Goal: Check status: Check status

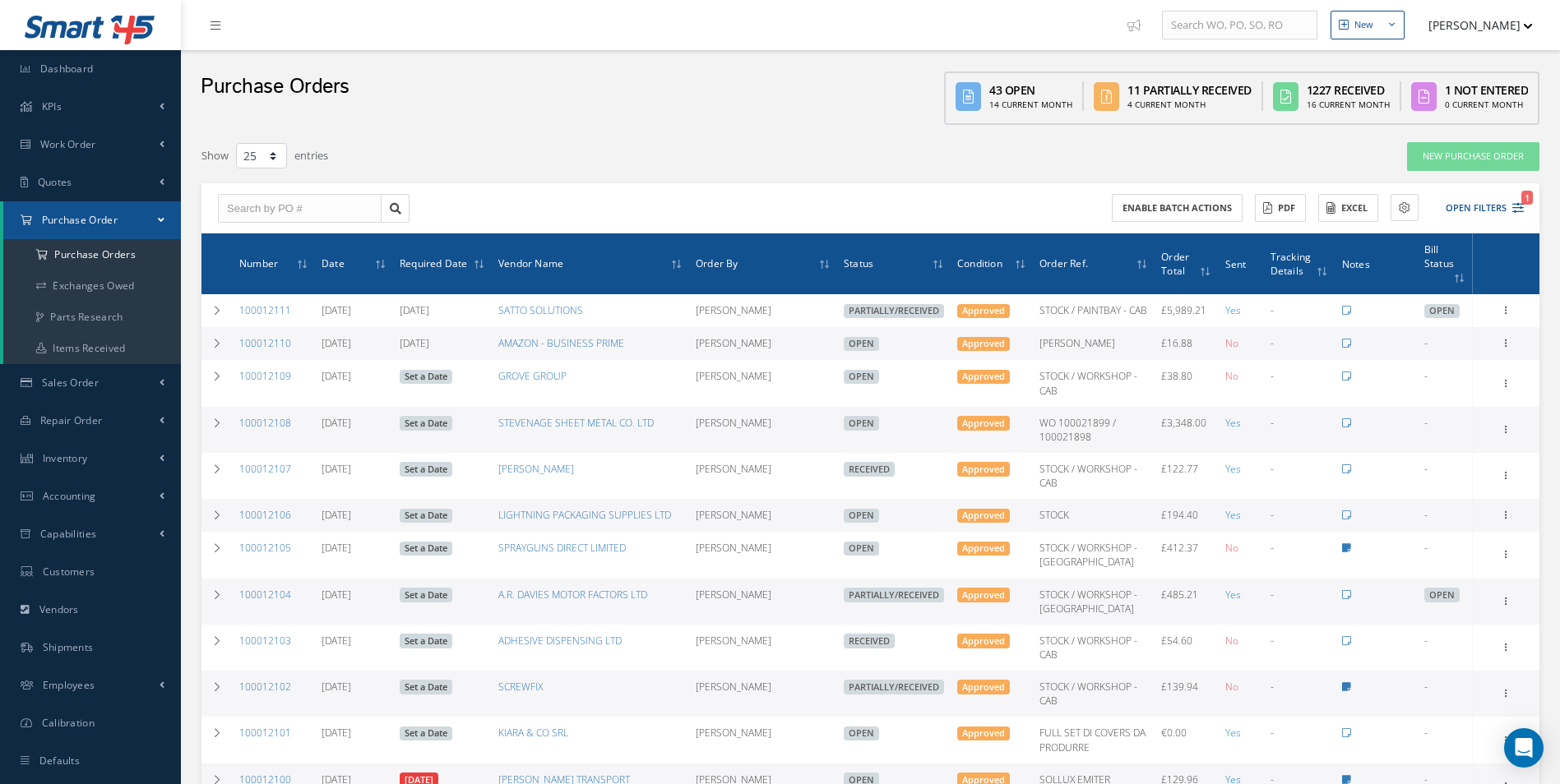
select select "25"
click at [111, 244] on a=1&status_id=2&status_id=3&status_id=5&collapsedFilters"] "Purchase Orders" at bounding box center [92, 255] width 178 height 31
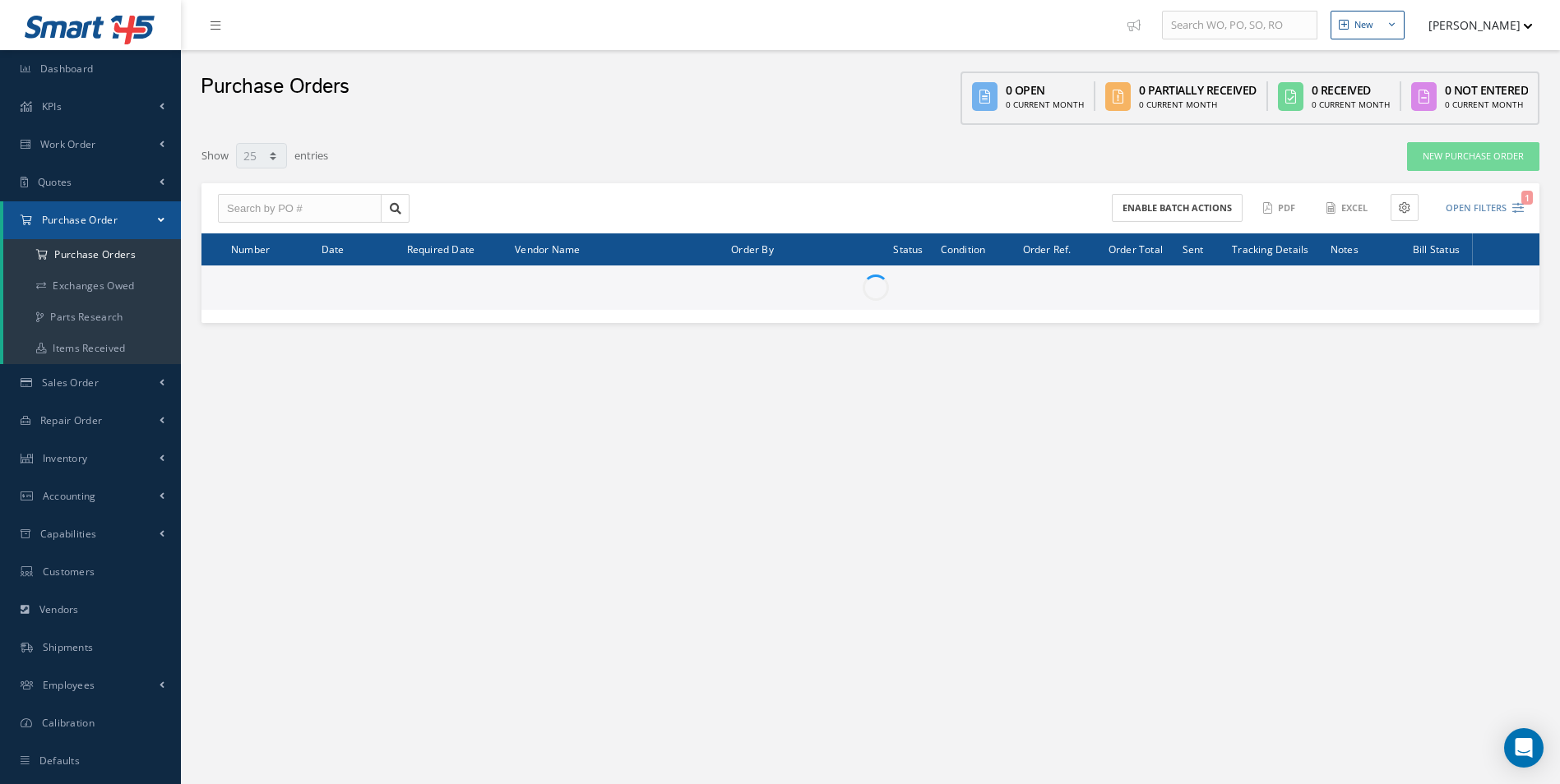
select select "25"
click at [291, 206] on input "text" at bounding box center [299, 209] width 164 height 29
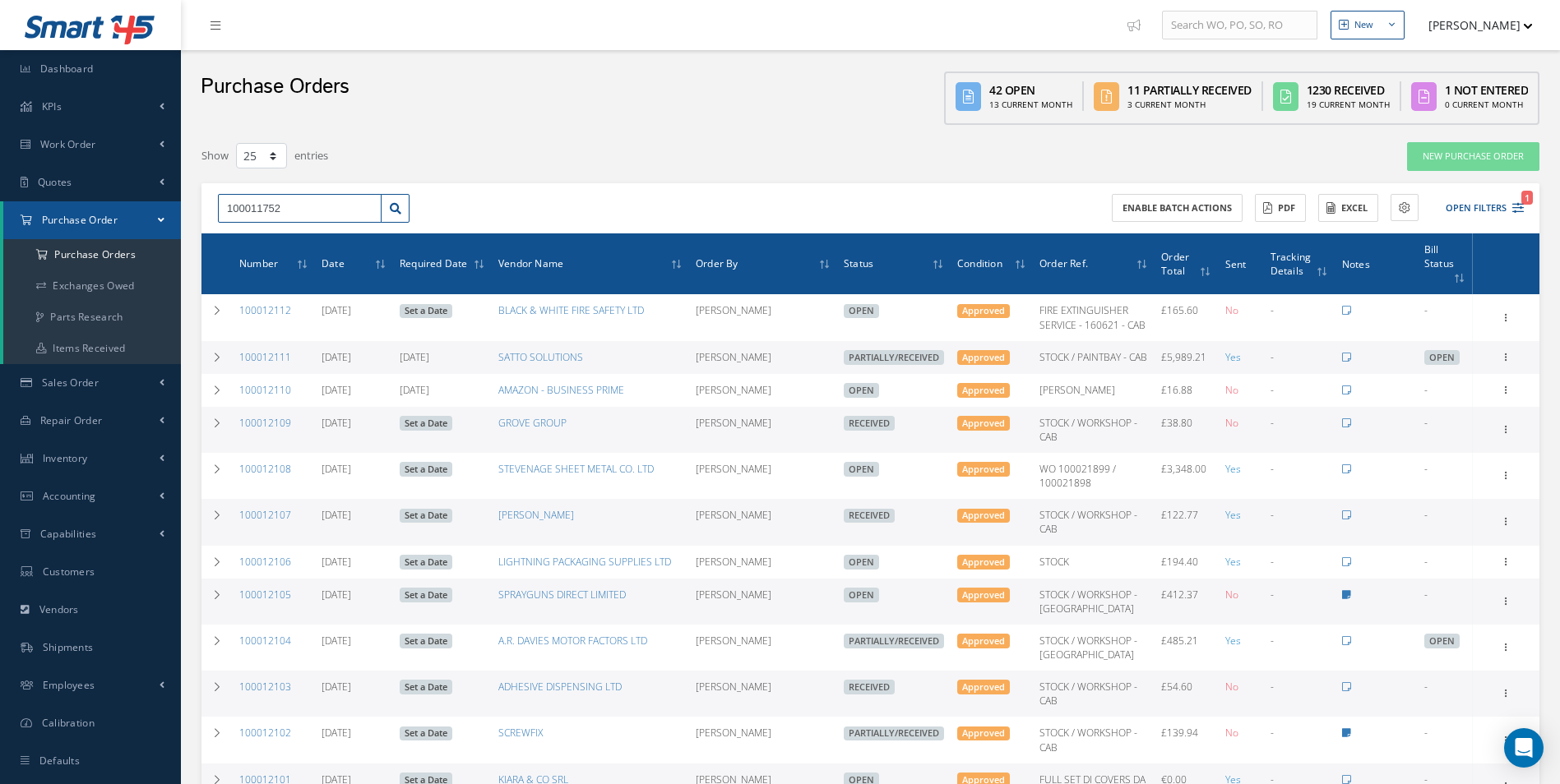
type input "100011752"
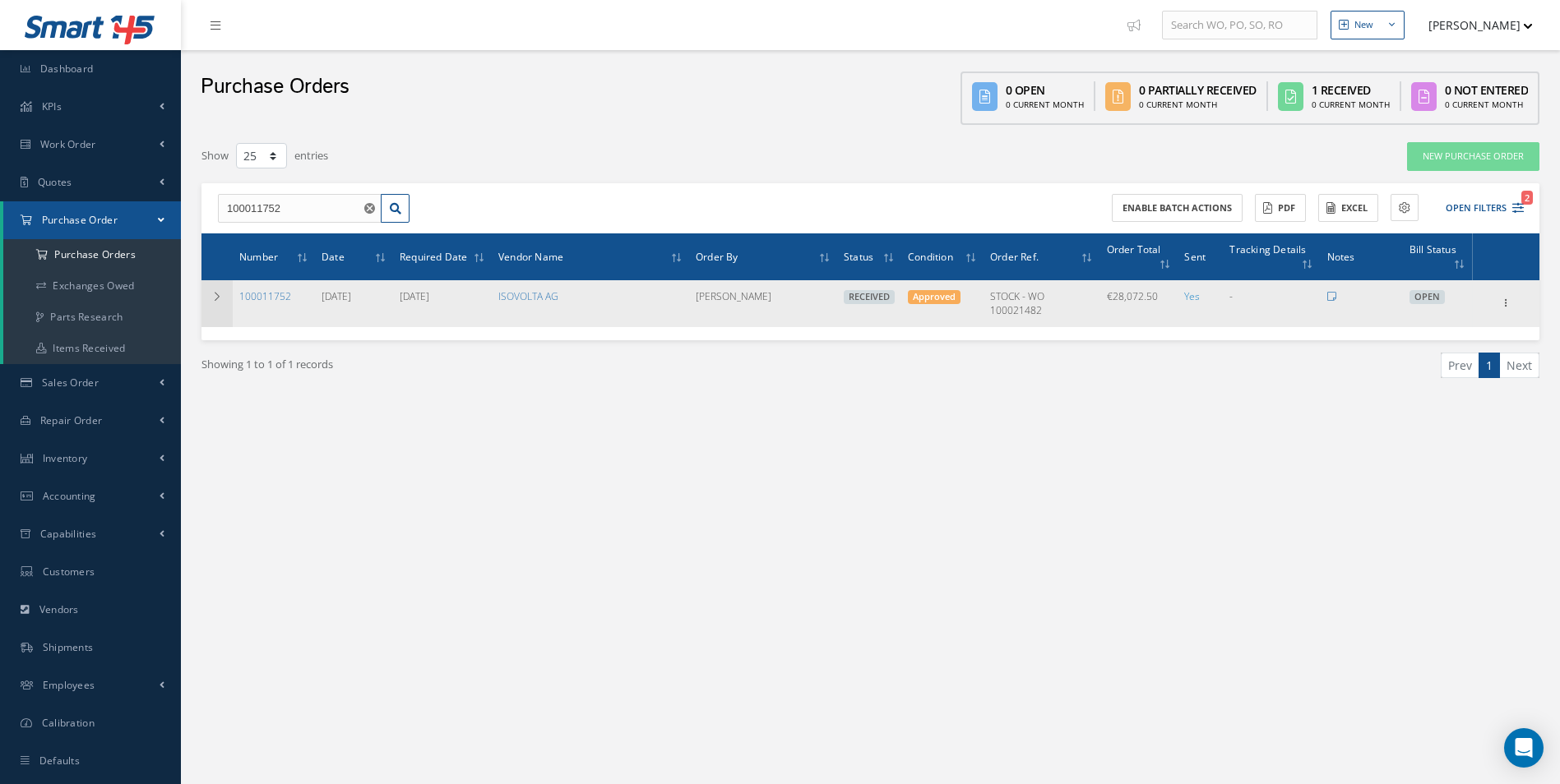
click at [221, 295] on icon at bounding box center [217, 296] width 11 height 10
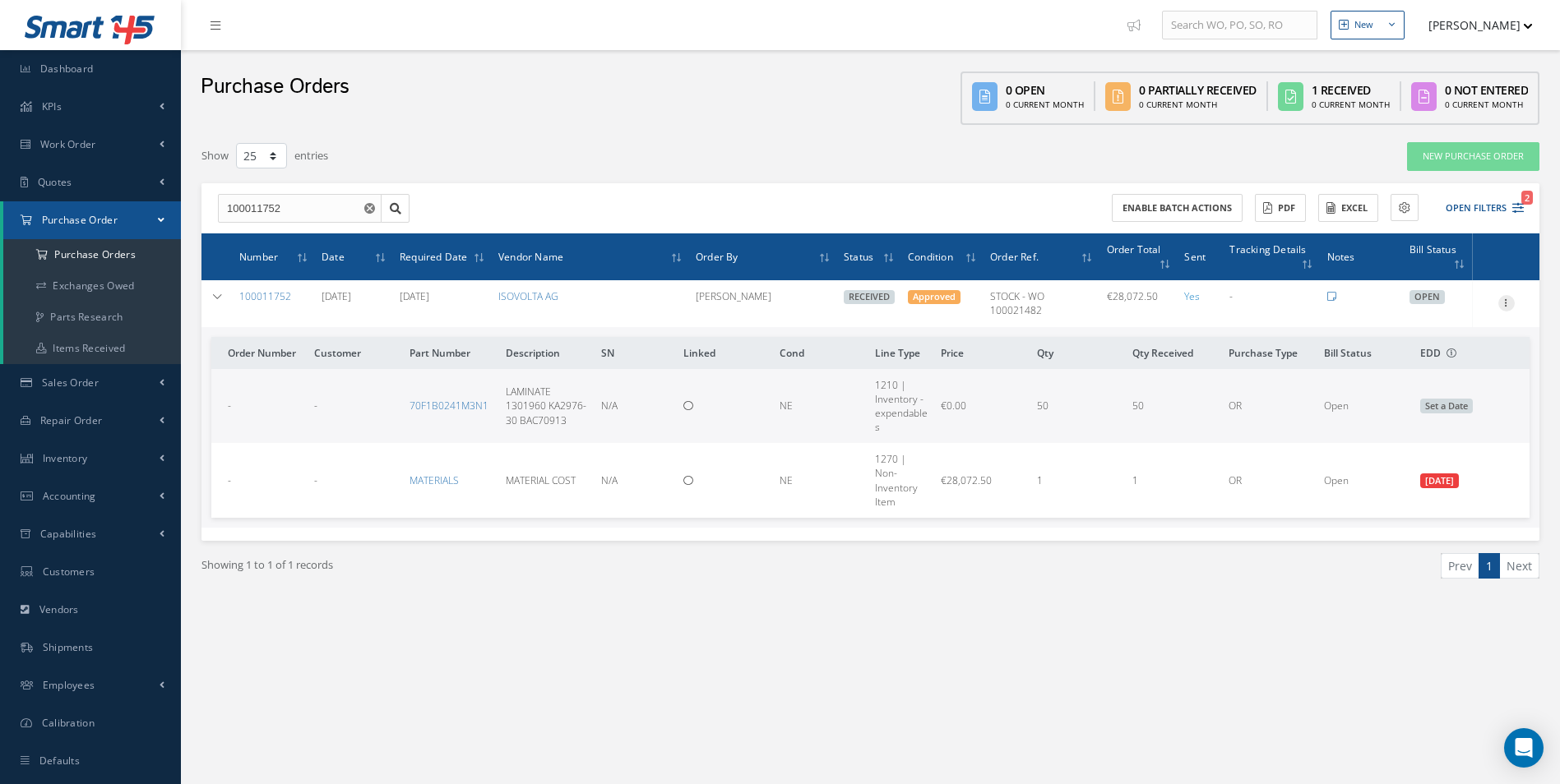
click at [1498, 303] on icon at bounding box center [1506, 301] width 16 height 13
click at [1080, 642] on div "Filters PO # 100011752 Vendor Name Open Partially/Received Received Canceled Ed…" at bounding box center [870, 394] width 1354 height 520
